Goal: Task Accomplishment & Management: Complete application form

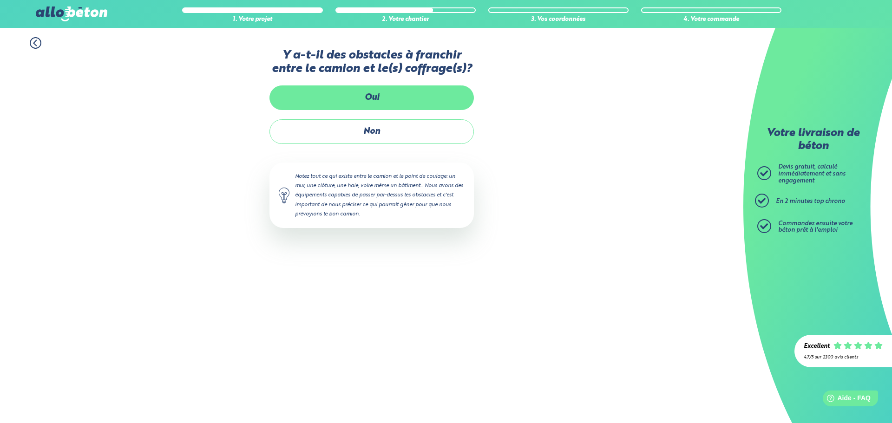
click at [370, 97] on label "Oui" at bounding box center [371, 97] width 204 height 25
click at [0, 0] on input "Oui" at bounding box center [0, 0] width 0 height 0
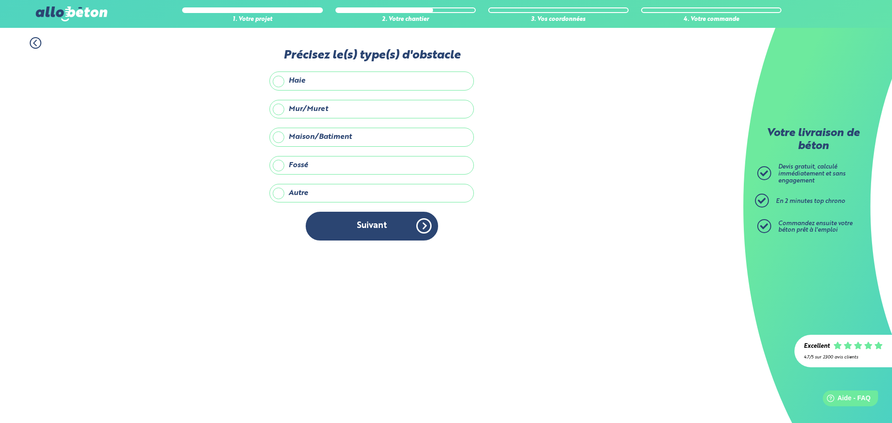
click at [339, 80] on label "Haie" at bounding box center [371, 81] width 204 height 19
click at [0, 0] on input "Haie" at bounding box center [0, 0] width 0 height 0
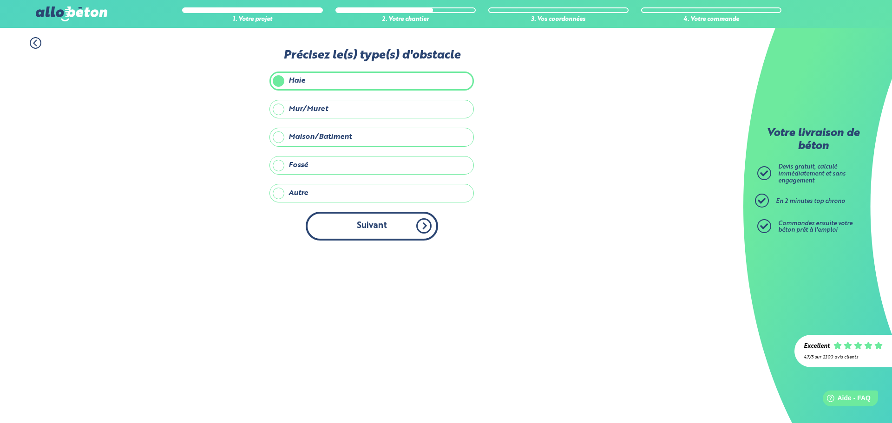
click at [381, 218] on button "Suivant" at bounding box center [372, 226] width 132 height 28
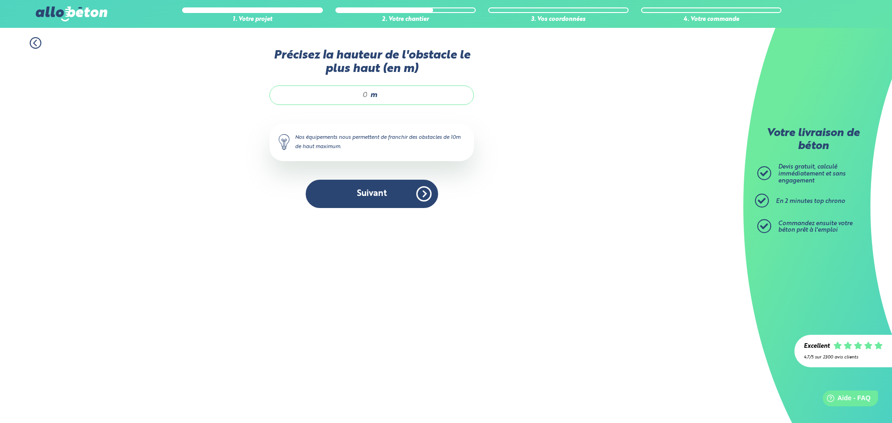
click at [362, 98] on input "Précisez la hauteur de l'obstacle le plus haut (en m)" at bounding box center [323, 95] width 89 height 9
type input "3"
click at [391, 188] on button "Suivant" at bounding box center [372, 194] width 132 height 28
